Goal: Task Accomplishment & Management: Manage account settings

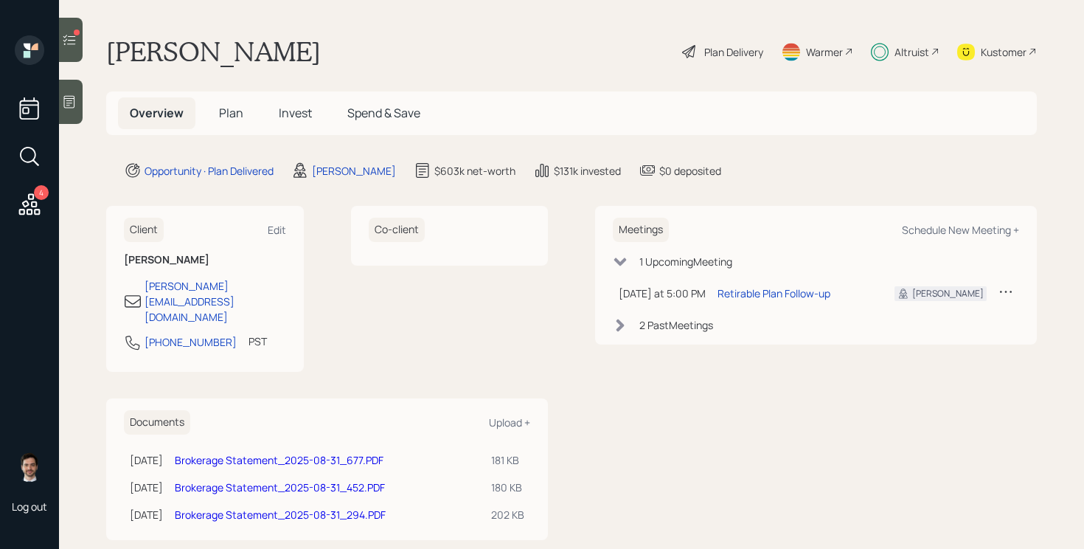
click at [229, 116] on span "Plan" at bounding box center [231, 113] width 24 height 16
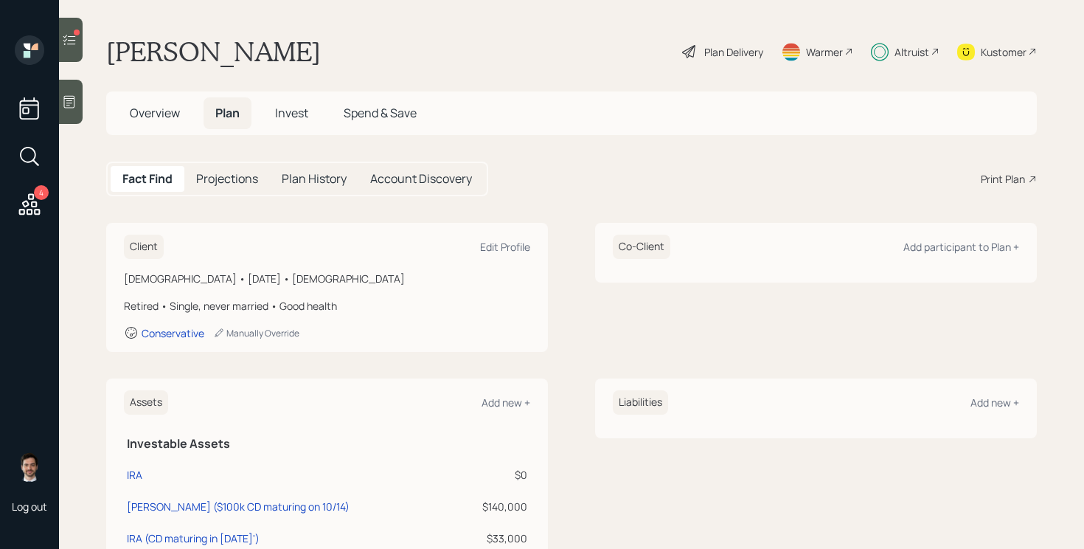
click at [298, 107] on span "Invest" at bounding box center [291, 113] width 33 height 16
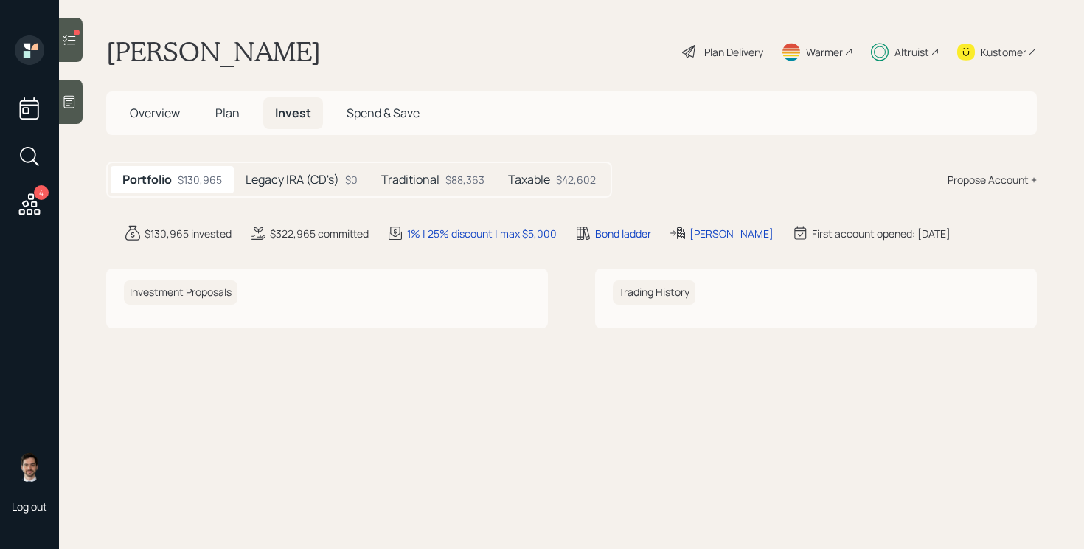
click at [292, 181] on h5 "Legacy IRA (CD's)" at bounding box center [293, 180] width 94 height 14
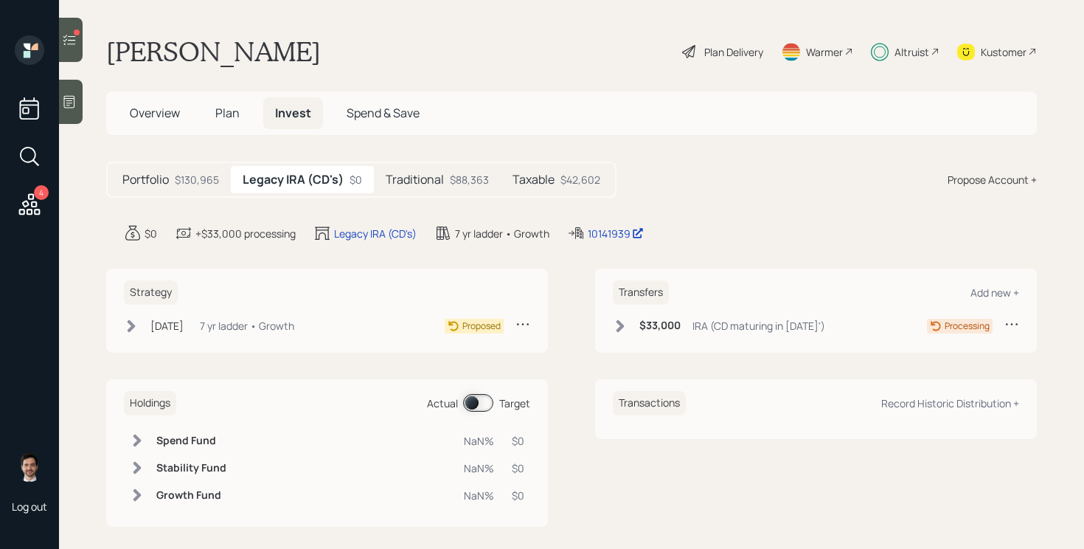
click at [451, 182] on div "$88,363" at bounding box center [469, 179] width 39 height 15
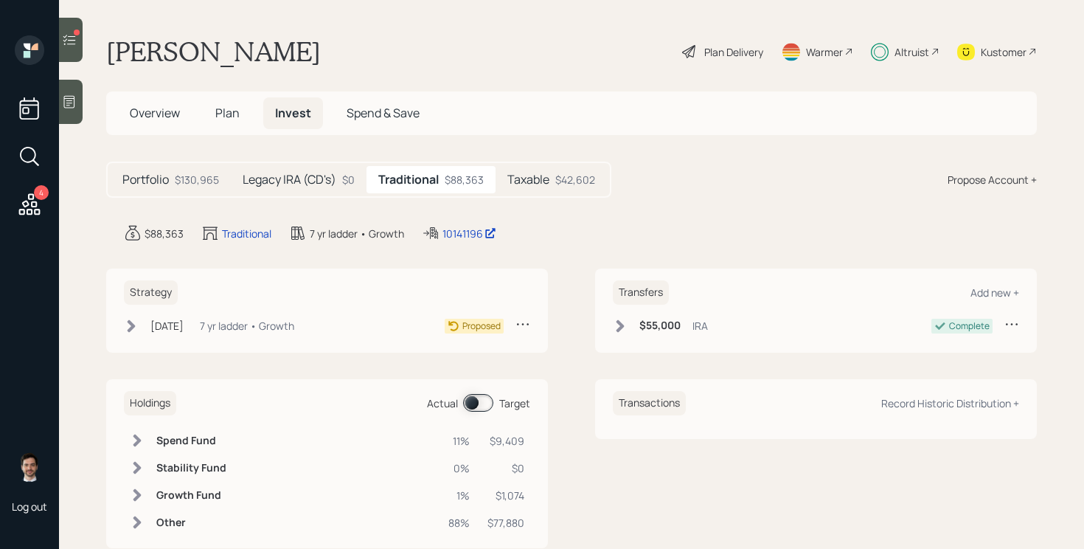
click at [126, 325] on icon at bounding box center [131, 326] width 15 height 15
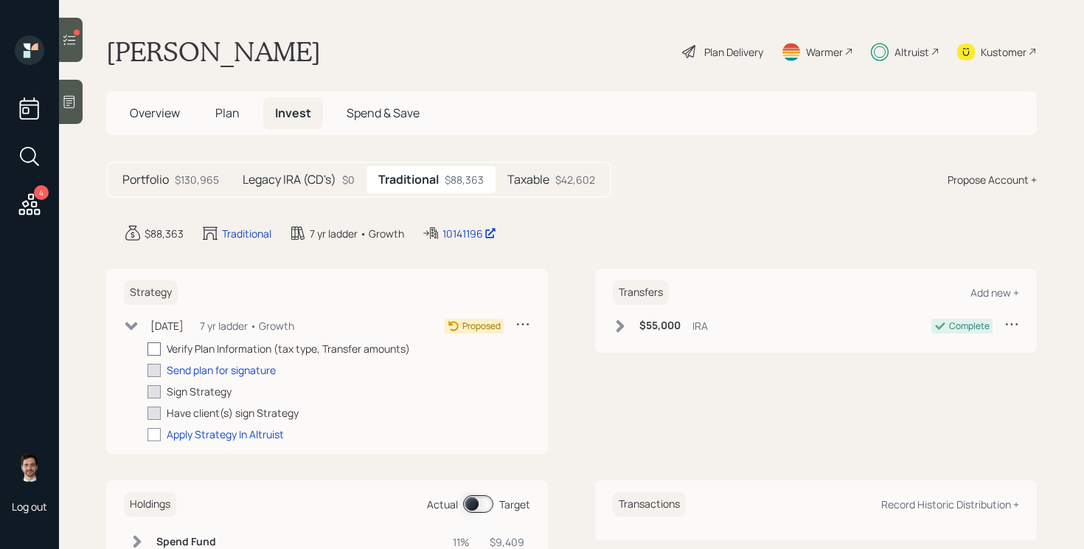
click at [159, 350] on div at bounding box center [154, 348] width 13 height 13
click at [148, 349] on input "checkbox" at bounding box center [147, 348] width 1 height 1
checkbox input "true"
click at [207, 372] on div "Send plan for signature" at bounding box center [221, 369] width 109 height 15
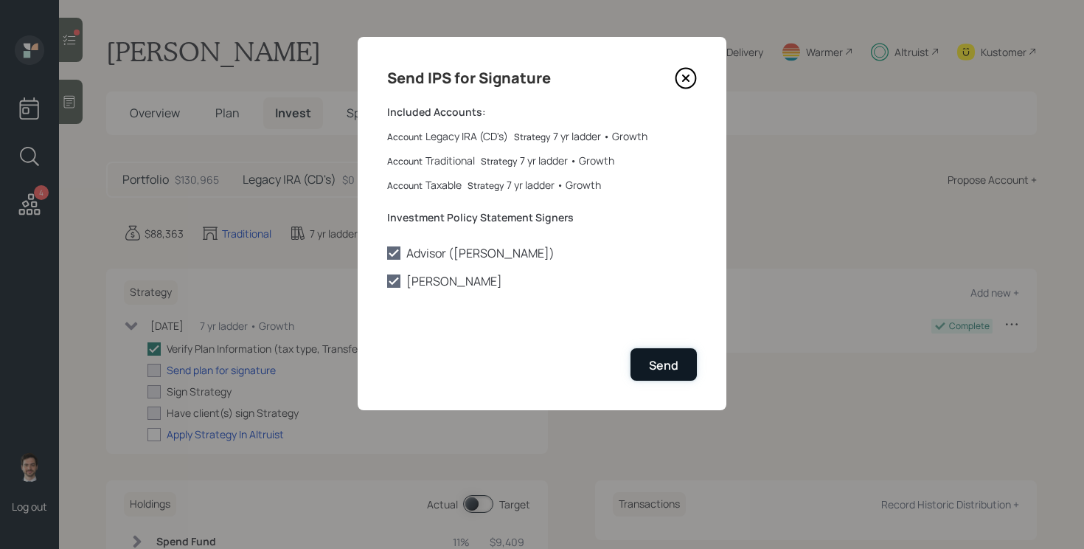
click at [686, 356] on button "Send" at bounding box center [664, 364] width 66 height 32
checkbox input "true"
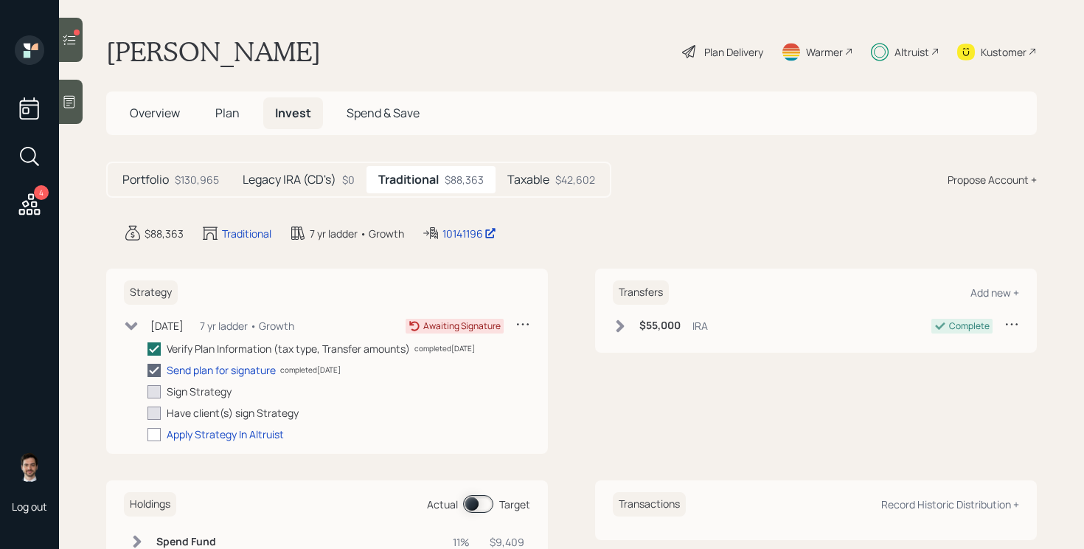
click at [541, 185] on h5 "Taxable" at bounding box center [529, 180] width 42 height 14
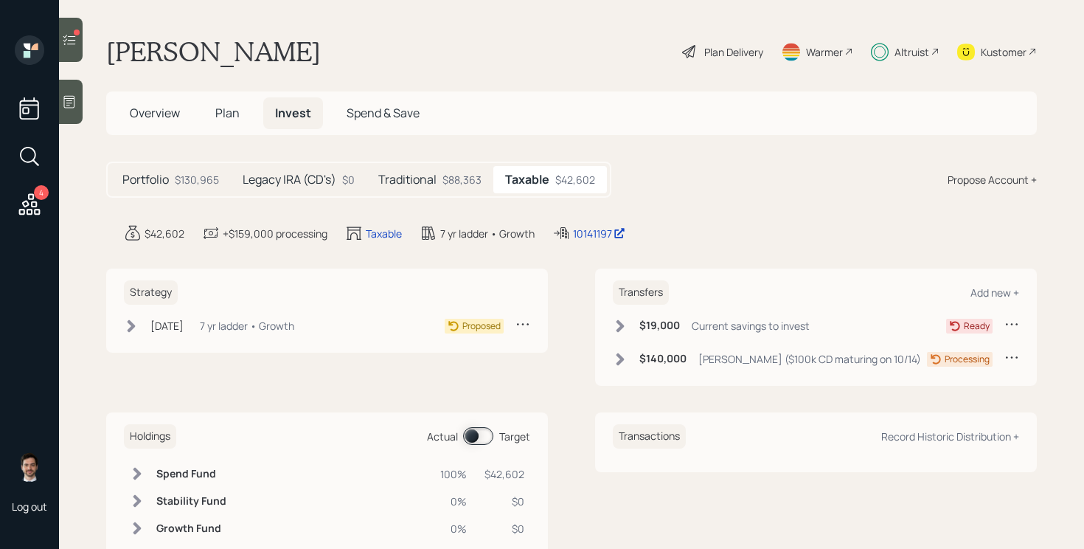
click at [139, 314] on div "Strategy Sep 25, 2025 Thursday, September 25, 2025 12:46 PM EDT 7 yr ladder • G…" at bounding box center [327, 311] width 442 height 84
click at [123, 336] on div "Strategy Sep 25, 2025 Thursday, September 25, 2025 12:46 PM EDT 7 yr ladder • G…" at bounding box center [327, 311] width 442 height 84
click at [134, 322] on icon at bounding box center [131, 326] width 15 height 15
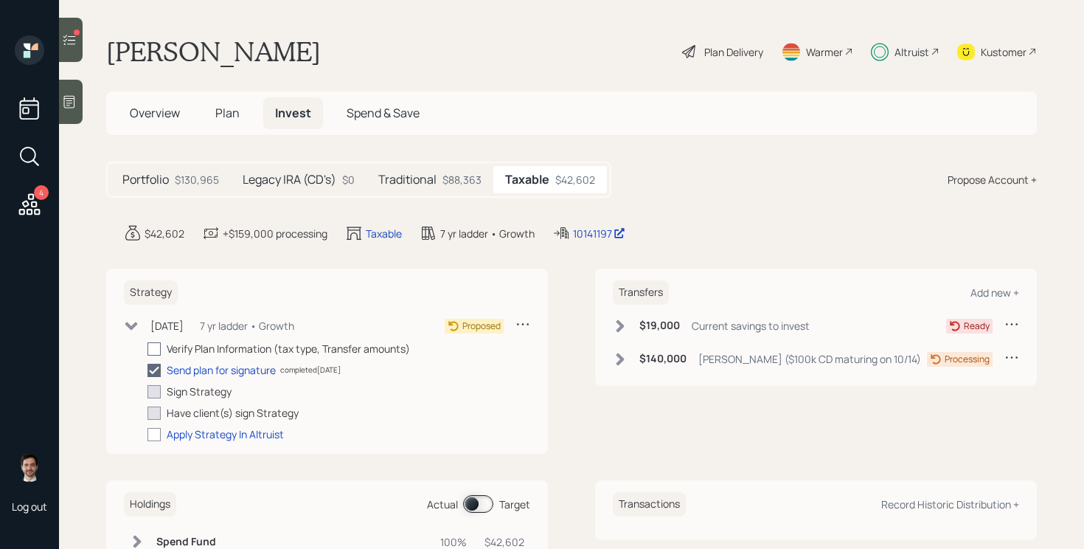
click at [158, 348] on div at bounding box center [154, 348] width 13 height 13
click at [148, 348] on input "checkbox" at bounding box center [147, 348] width 1 height 1
checkbox input "true"
click at [128, 320] on icon at bounding box center [131, 326] width 15 height 15
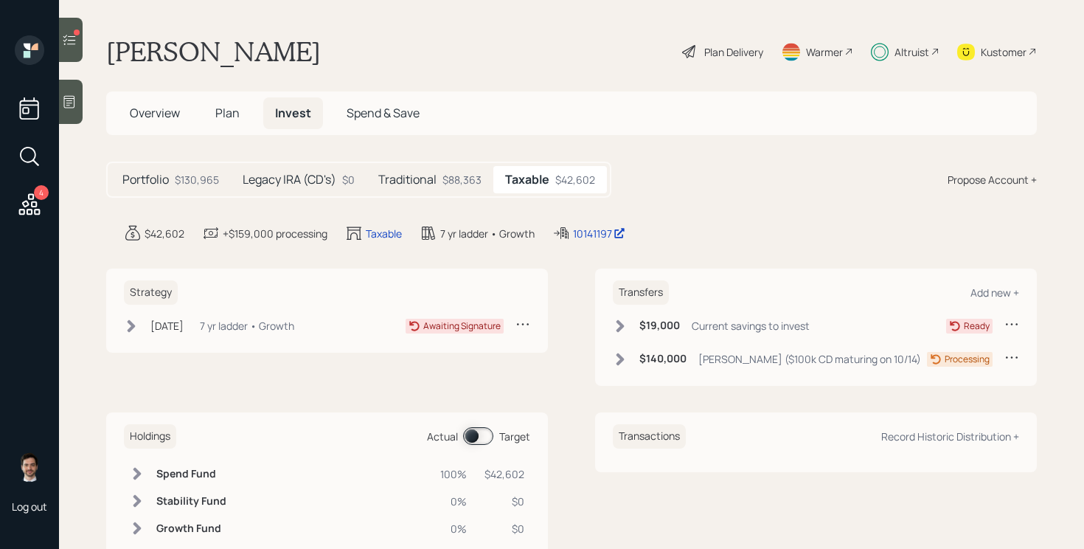
click at [72, 34] on icon at bounding box center [69, 39] width 15 height 15
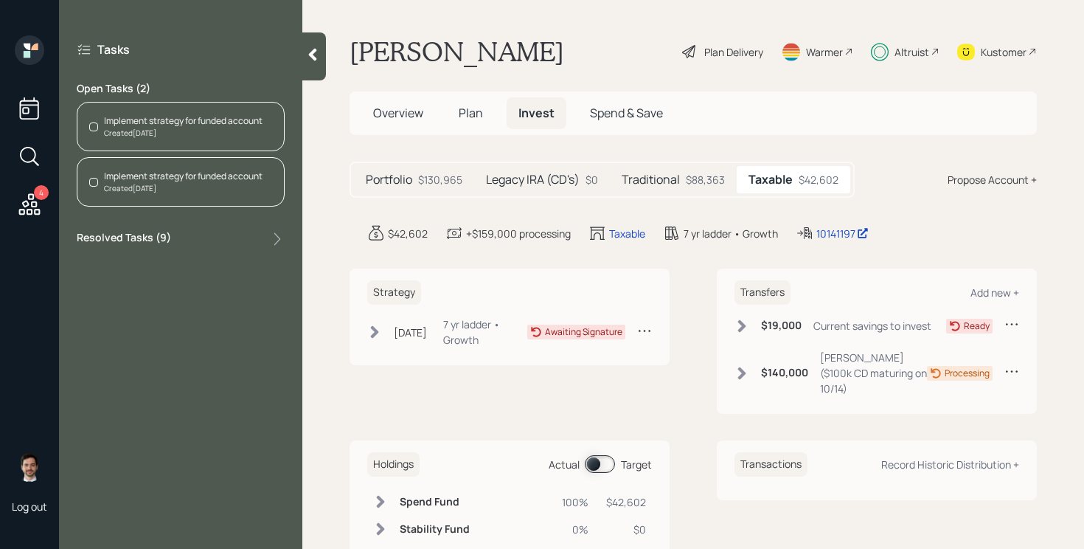
click at [315, 46] on div at bounding box center [314, 56] width 24 height 48
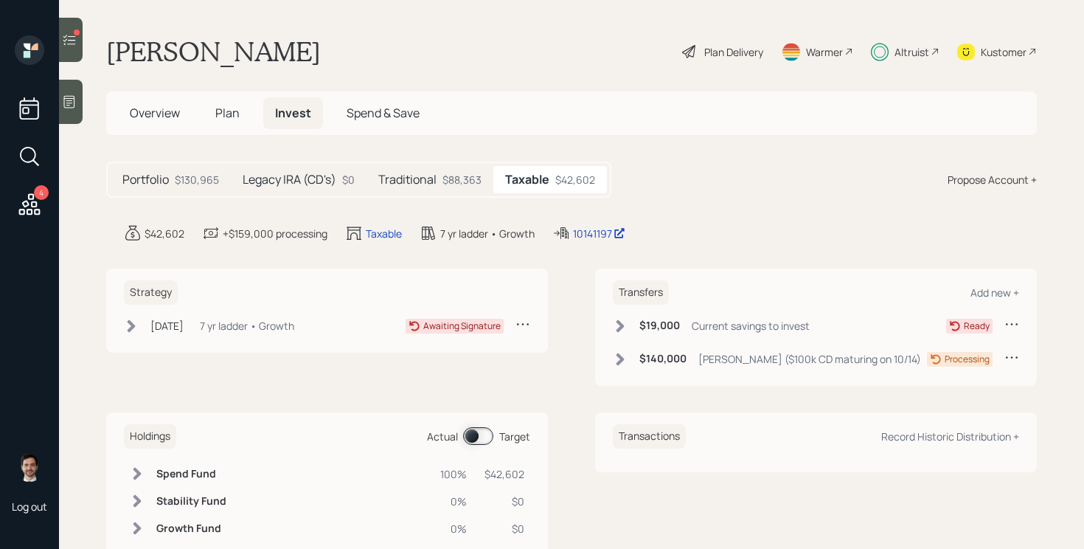
click at [33, 204] on icon at bounding box center [29, 204] width 27 height 27
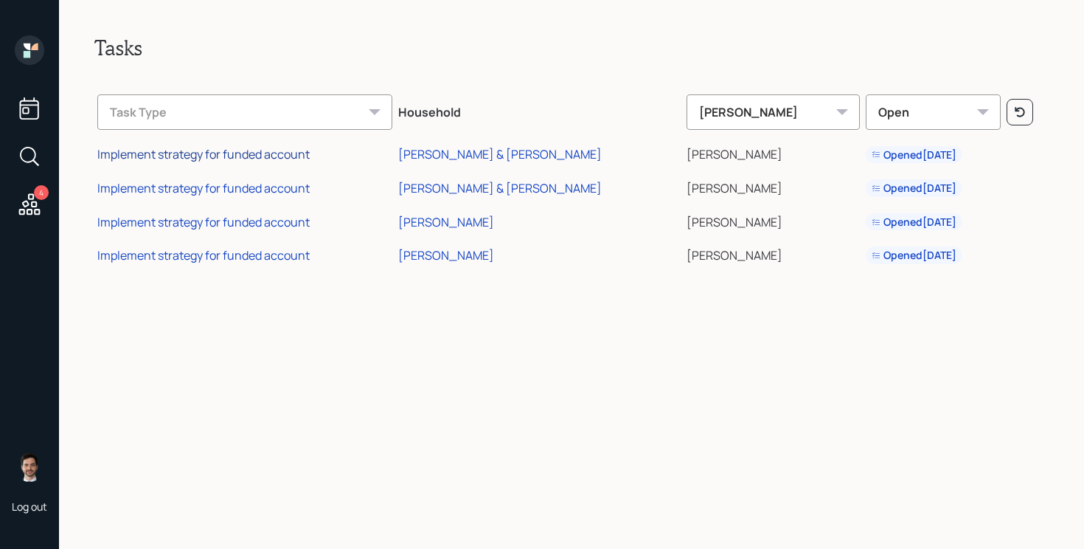
click at [232, 156] on div "Implement strategy for funded account" at bounding box center [203, 154] width 212 height 16
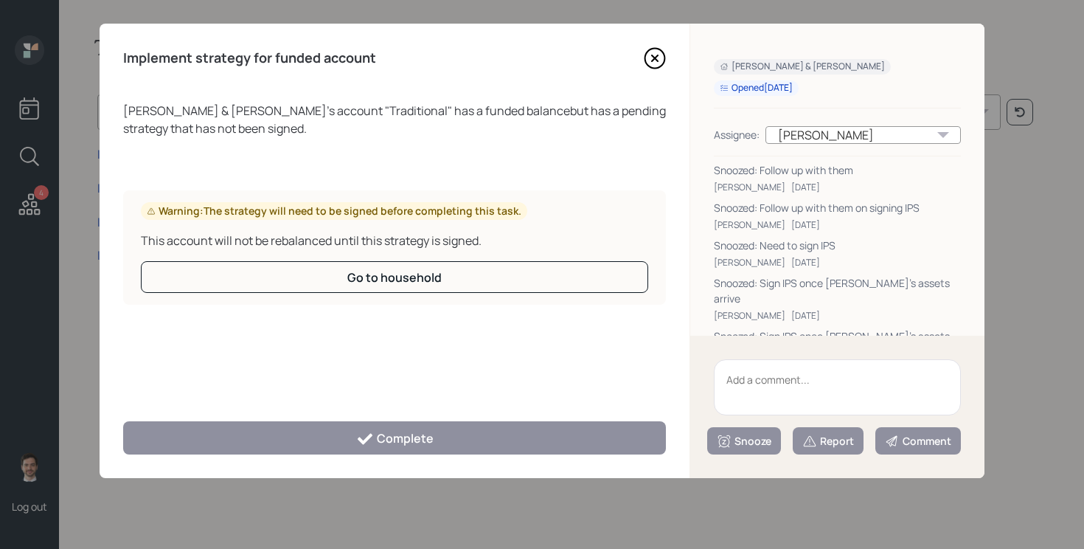
scroll to position [69, 0]
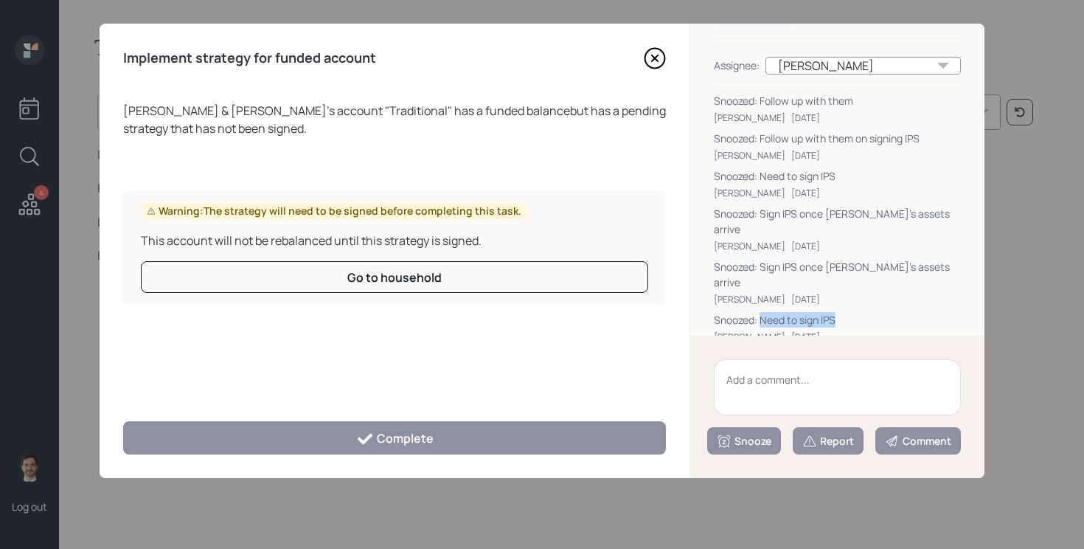
drag, startPoint x: 761, startPoint y: 289, endPoint x: 877, endPoint y: 283, distance: 116.0
click at [877, 312] on div "Snoozed: Need to sign IPS" at bounding box center [837, 319] width 247 height 15
copy div "Need to sign IPS"
click at [750, 381] on textarea at bounding box center [837, 387] width 247 height 56
paste textarea "Need to sign IPS"
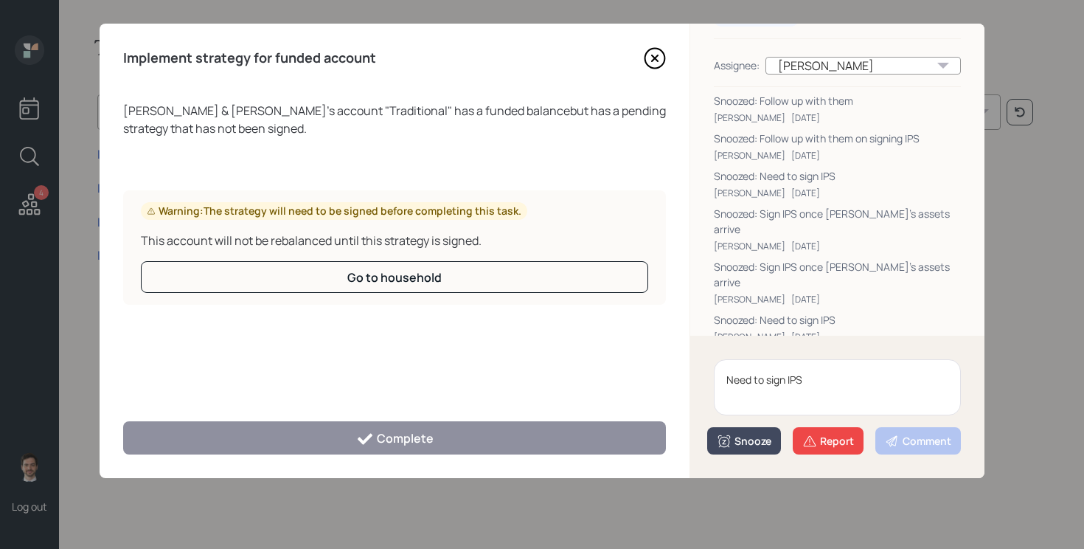
type textarea "Need to sign IPS"
click at [743, 439] on div "Snooze" at bounding box center [744, 441] width 55 height 15
click at [754, 353] on button "3 days" at bounding box center [744, 351] width 72 height 30
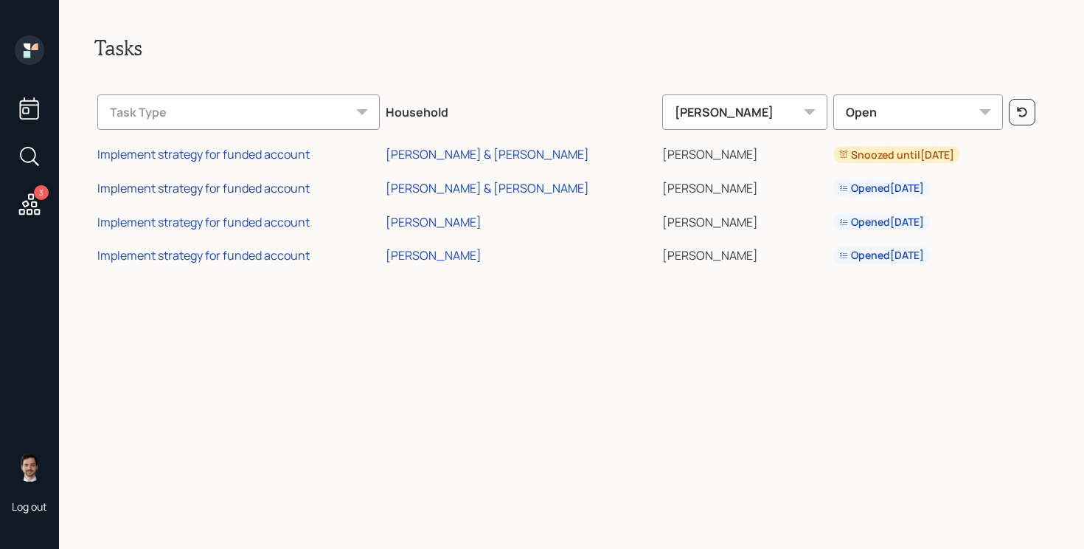
click at [257, 183] on div "Implement strategy for funded account" at bounding box center [203, 188] width 212 height 16
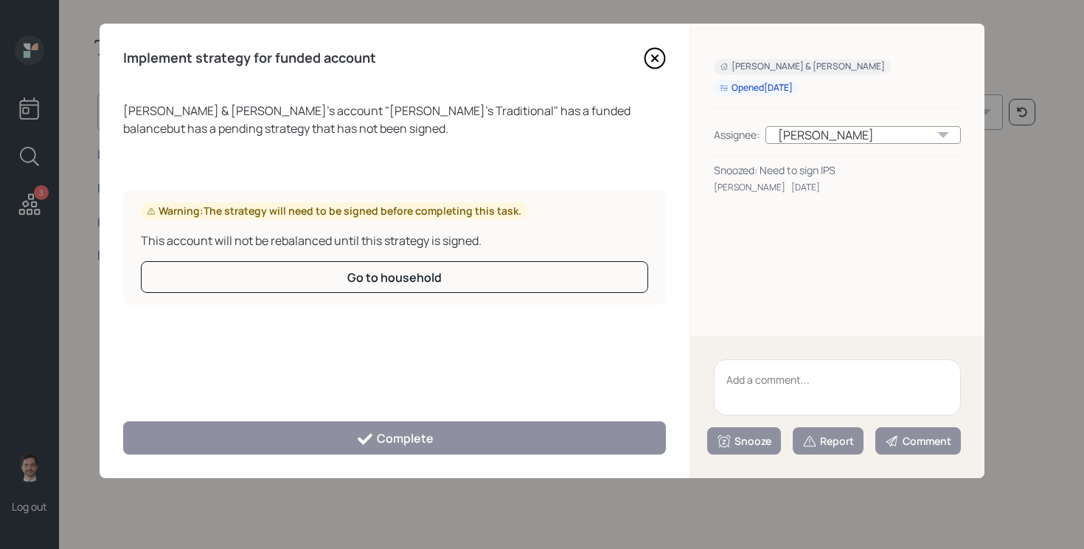
click at [809, 384] on textarea at bounding box center [837, 387] width 247 height 56
paste textarea "Need to sign IPS"
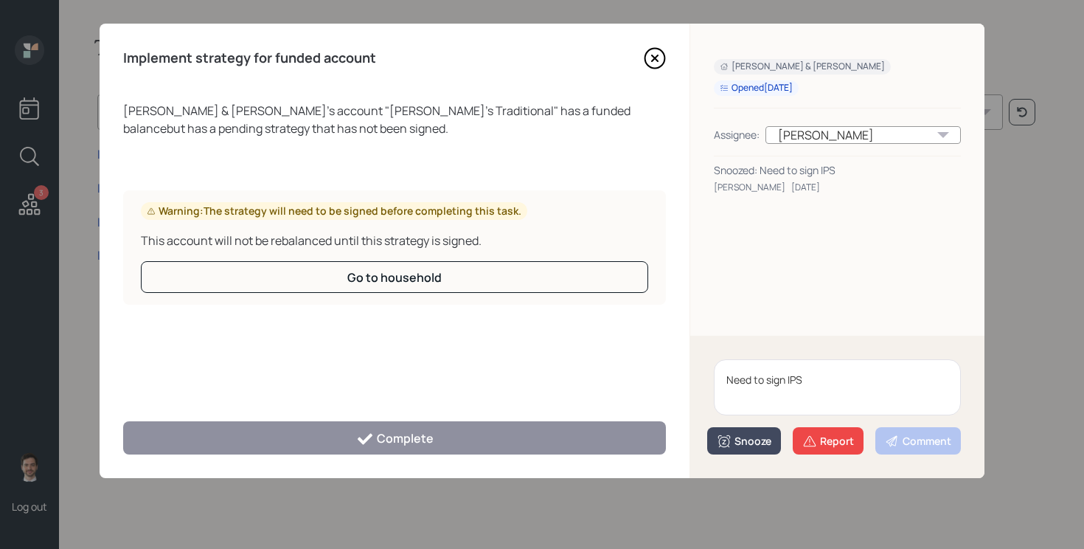
type textarea "Need to sign IPS"
click at [740, 438] on div "Snooze" at bounding box center [744, 441] width 55 height 15
click at [737, 342] on button "3 days" at bounding box center [744, 351] width 72 height 30
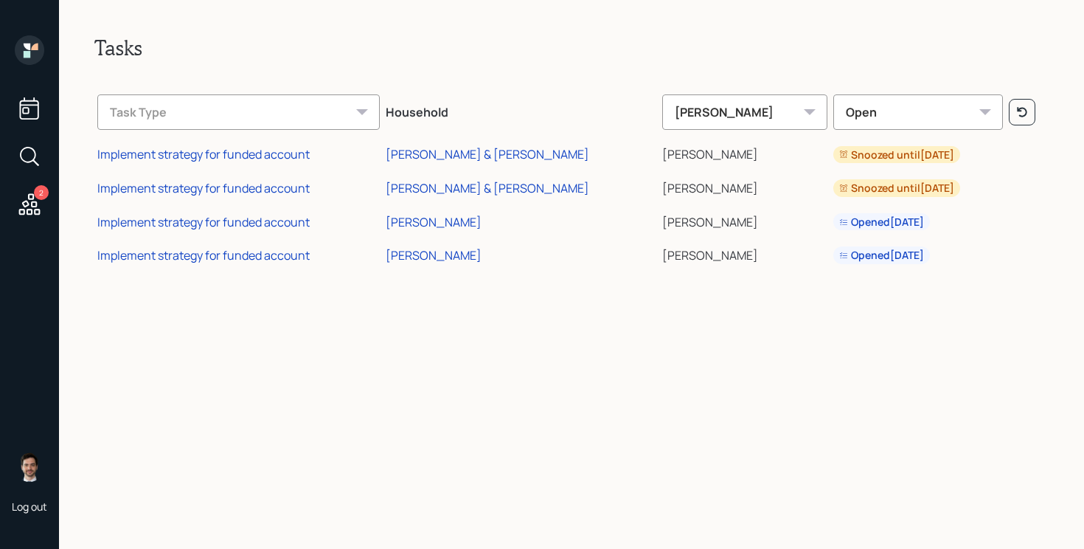
click at [37, 54] on icon at bounding box center [30, 50] width 30 height 30
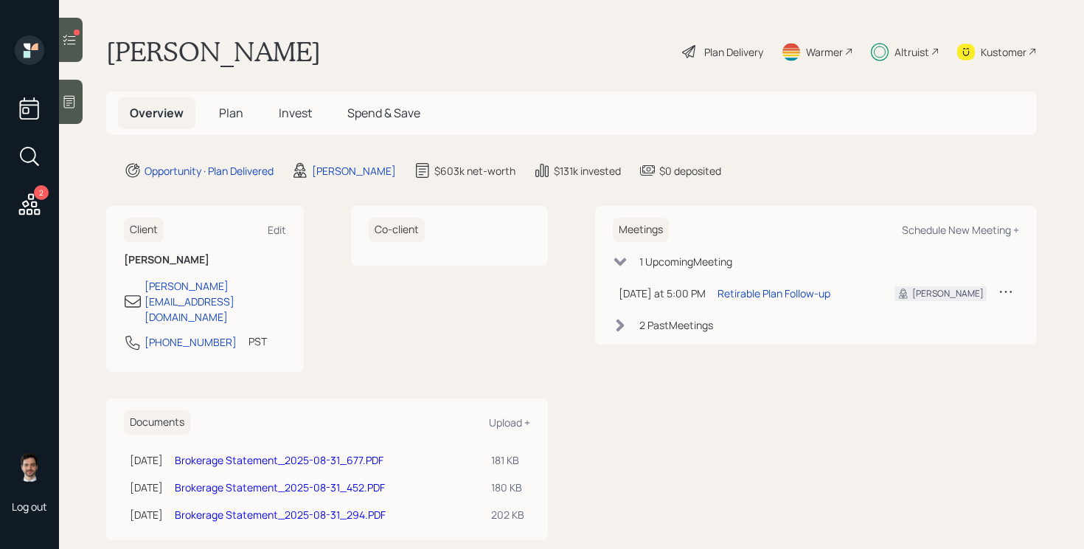
click at [270, 453] on link "Brokerage Statement_2025-08-31_677.PDF" at bounding box center [279, 460] width 209 height 14
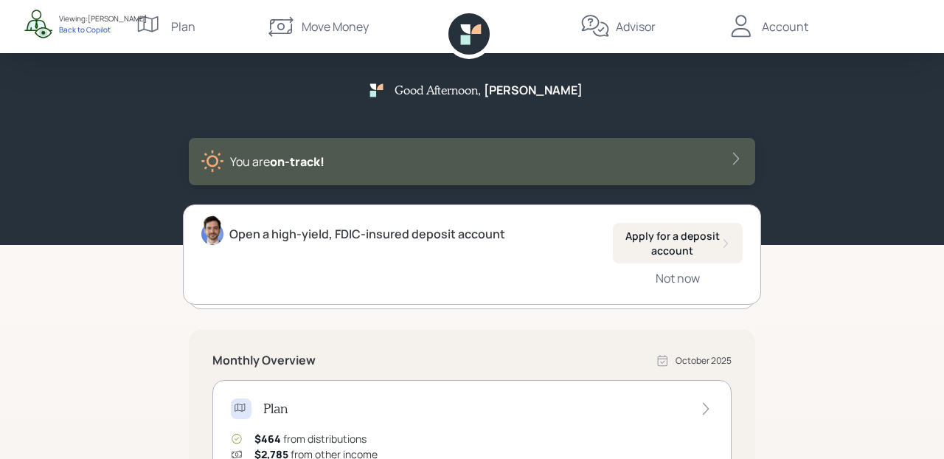
click at [93, 333] on div "Good Afternoon , [PERSON_NAME] You are on‑track! Open a high-yield, FDIC-insure…" at bounding box center [472, 457] width 944 height 915
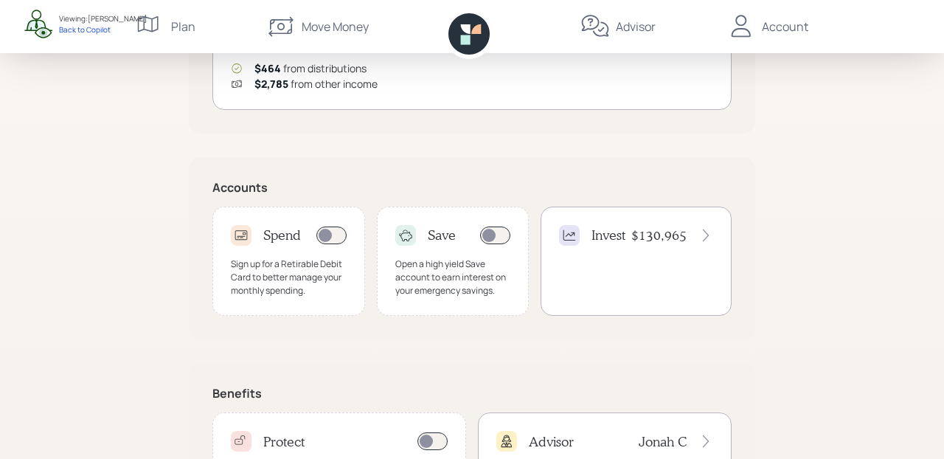
scroll to position [455, 0]
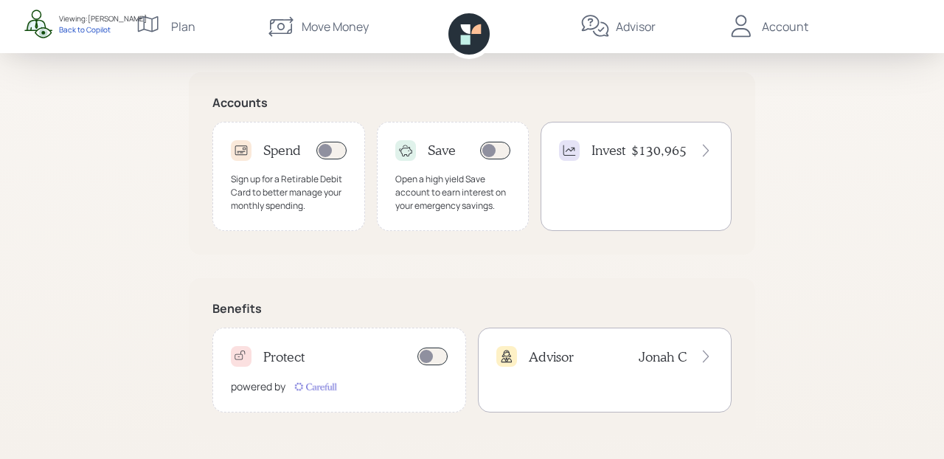
click at [389, 276] on div "Open a high-yield, FDIC-insured deposit account Apply for a deposit account Not…" at bounding box center [472, 107] width 567 height 706
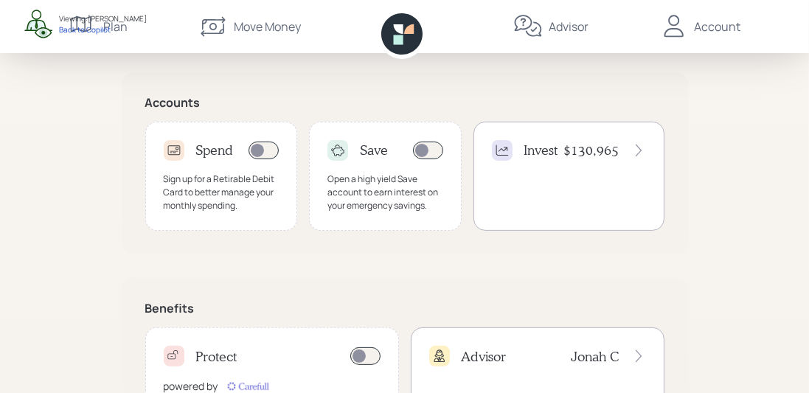
scroll to position [520, 0]
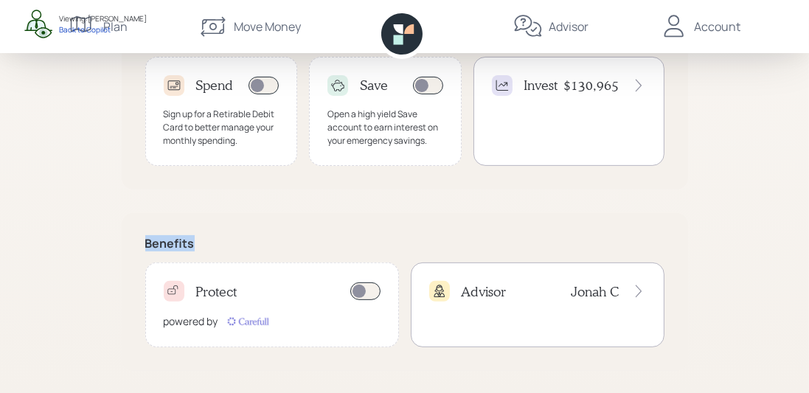
drag, startPoint x: 142, startPoint y: 243, endPoint x: 207, endPoint y: 242, distance: 65.7
click at [207, 242] on div "Benefits Protect powered by Advisor [PERSON_NAME]" at bounding box center [405, 292] width 567 height 158
click at [223, 240] on h5 "Benefits" at bounding box center [404, 244] width 519 height 14
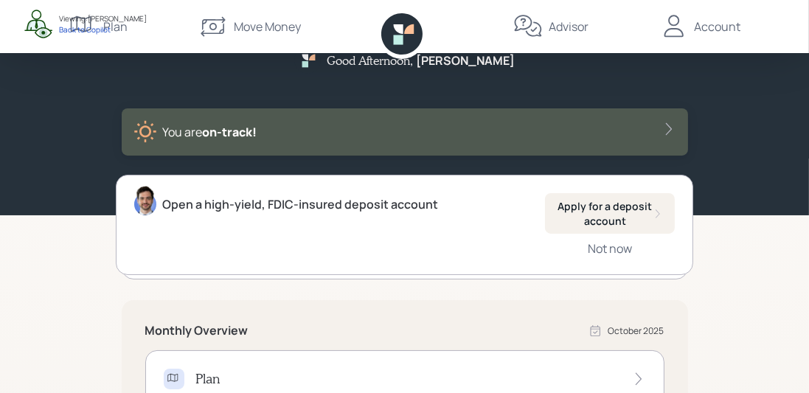
scroll to position [0, 0]
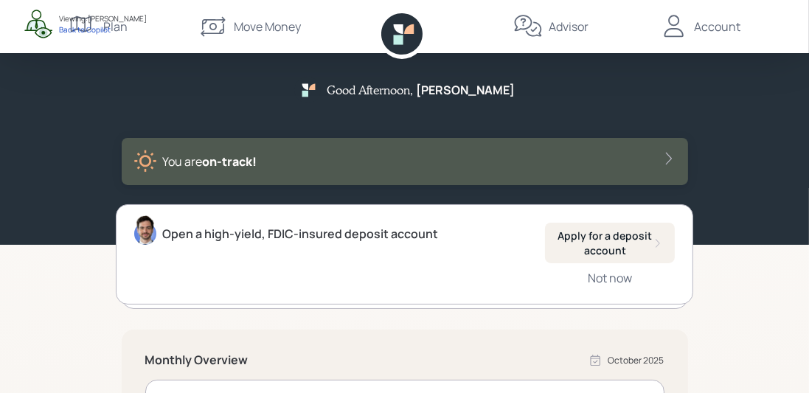
click at [572, 35] on div "Advisor" at bounding box center [569, 27] width 40 height 18
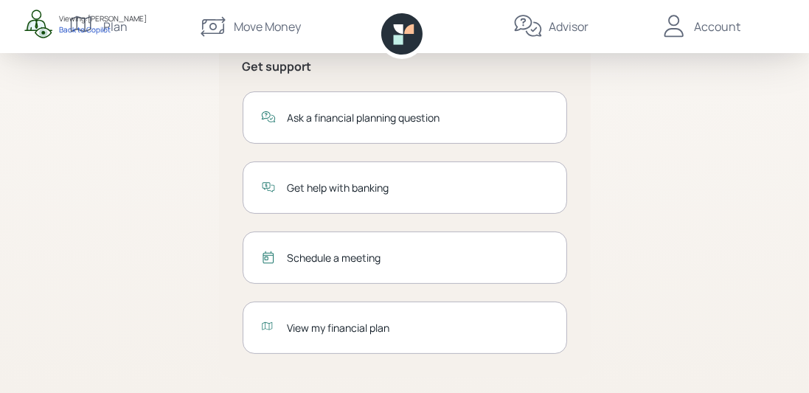
scroll to position [350, 0]
click at [323, 256] on div "Schedule a meeting" at bounding box center [418, 258] width 261 height 15
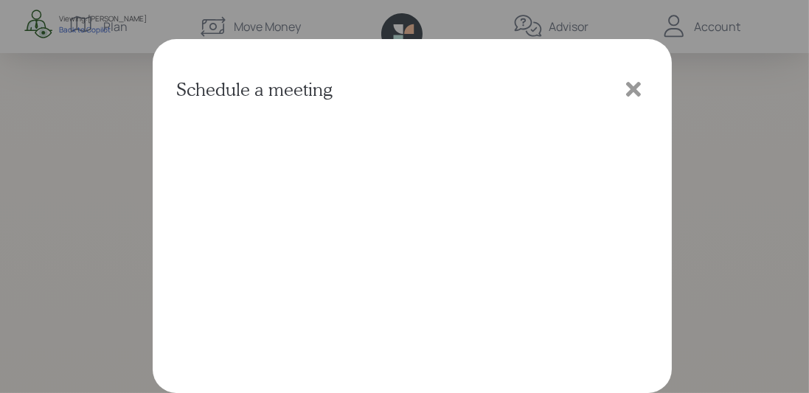
scroll to position [3, 0]
click at [629, 93] on icon at bounding box center [633, 89] width 15 height 15
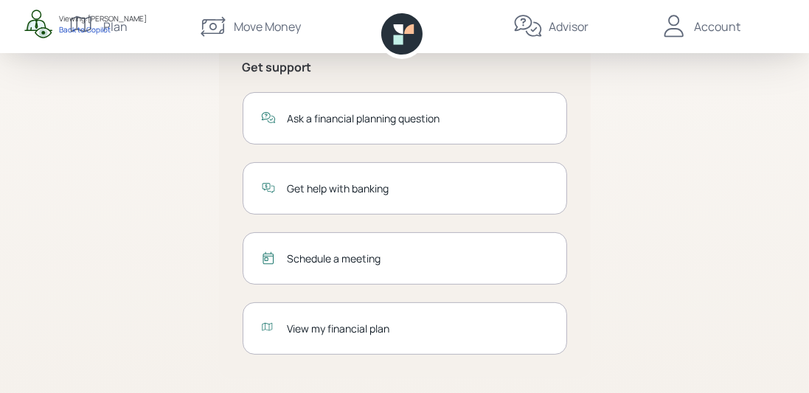
click at [382, 325] on div "View my financial plan" at bounding box center [418, 328] width 261 height 15
click at [718, 26] on div "Account" at bounding box center [718, 27] width 46 height 18
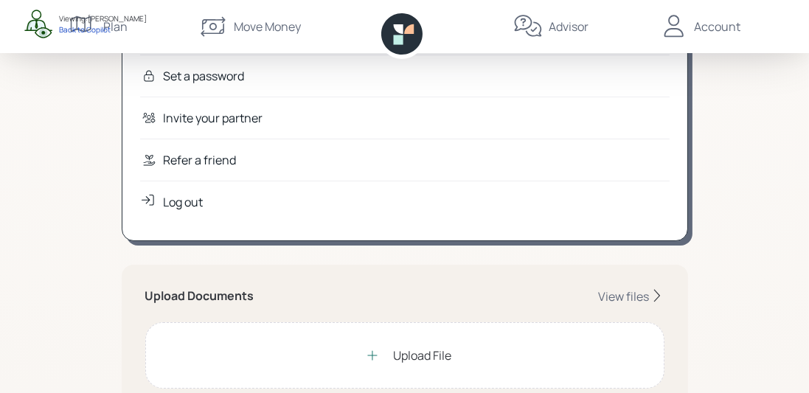
scroll to position [157, 0]
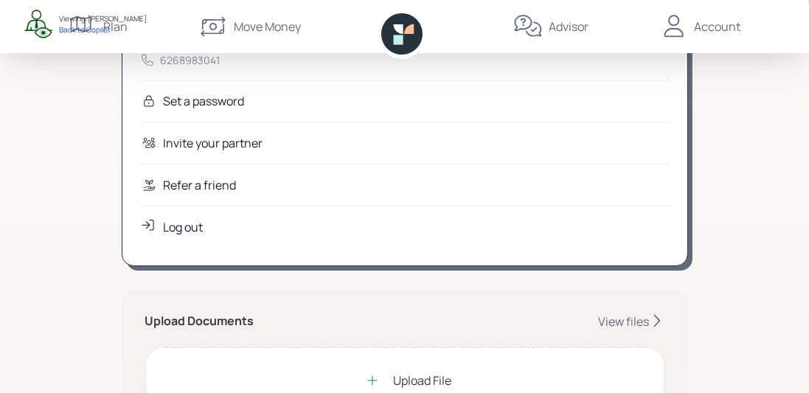
click at [206, 190] on div "Refer a friend" at bounding box center [200, 185] width 73 height 18
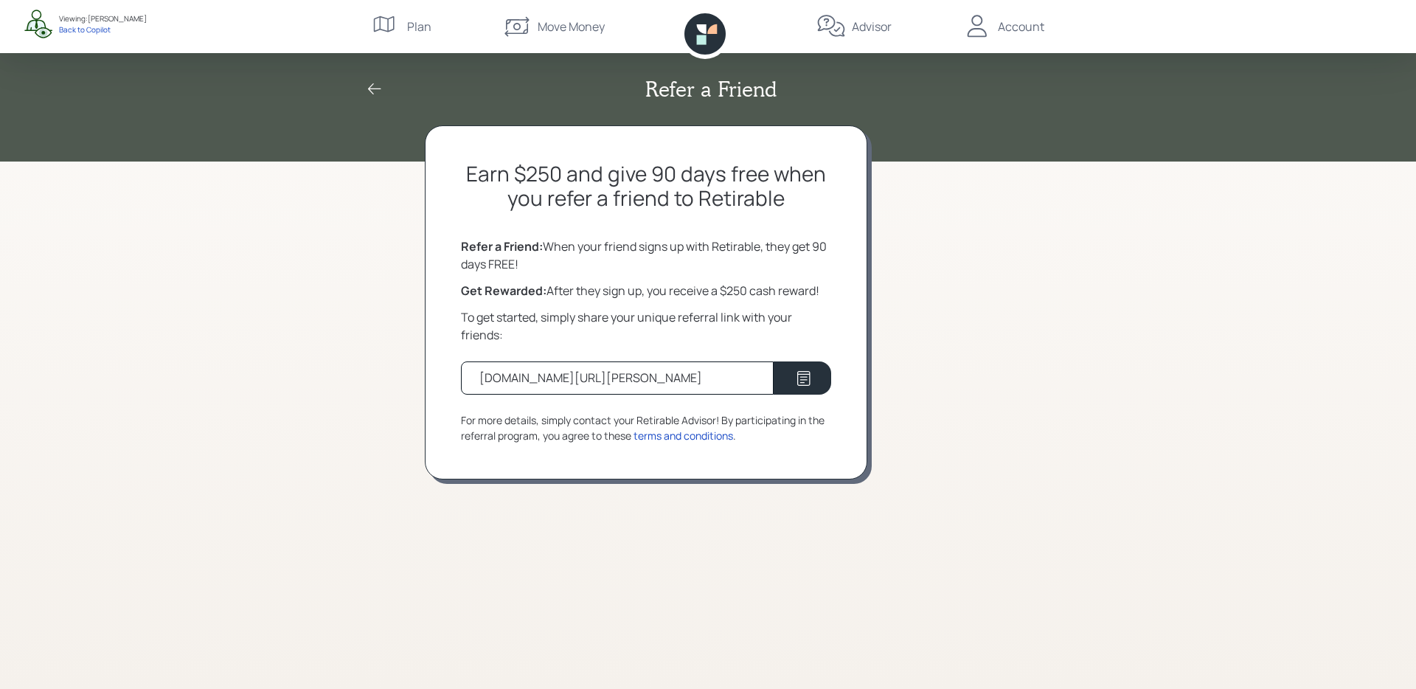
click at [373, 83] on icon at bounding box center [375, 89] width 18 height 18
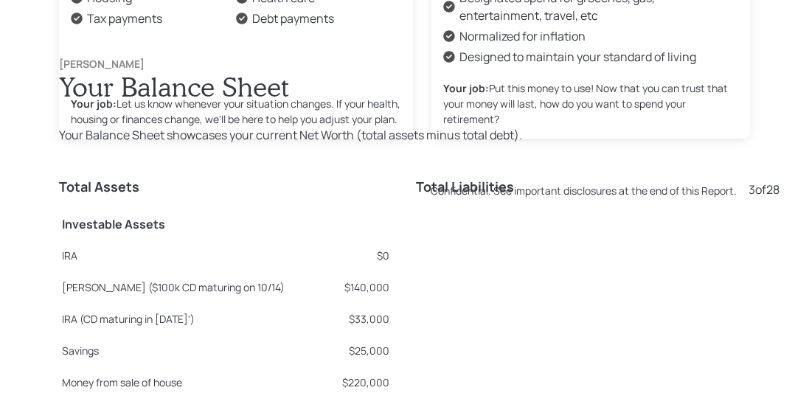
scroll to position [1181, 0]
